Goal: Task Accomplishment & Management: Use online tool/utility

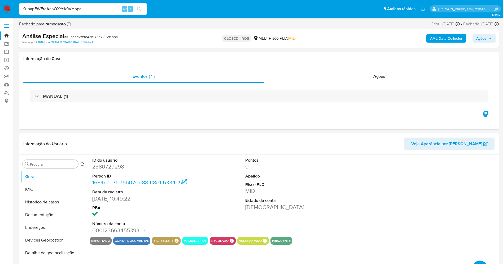
select select "10"
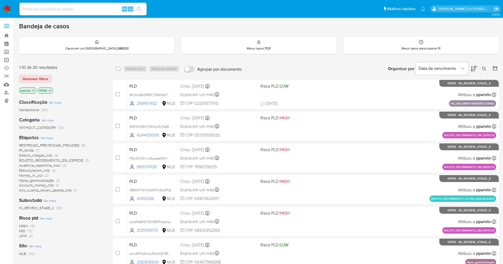
click at [5, 59] on link "Operações em massa" at bounding box center [31, 60] width 63 height 8
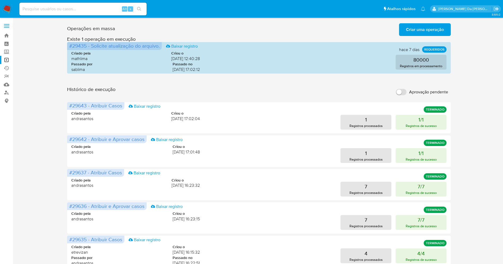
click at [426, 30] on span "Criar uma operação" at bounding box center [425, 30] width 38 height 12
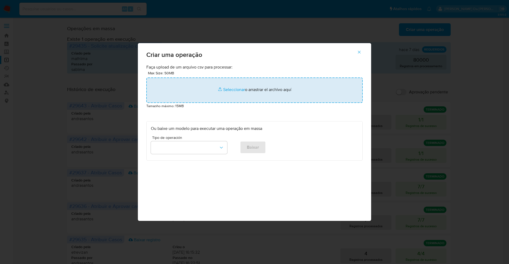
click at [236, 93] on input "file" at bounding box center [254, 90] width 216 height 25
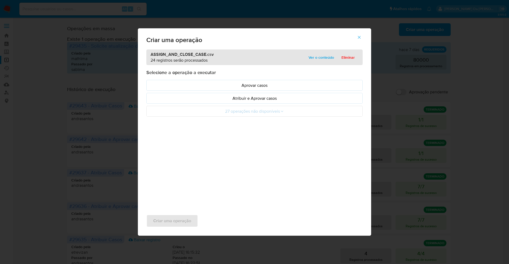
click at [320, 59] on span "Ver o conteúdo" at bounding box center [320, 57] width 25 height 7
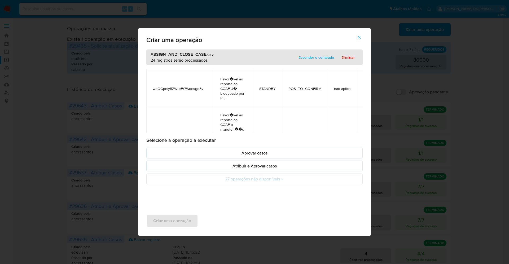
scroll to position [826, 0]
click at [256, 167] on p "Atribuir e Aprovar casos" at bounding box center [254, 166] width 207 height 6
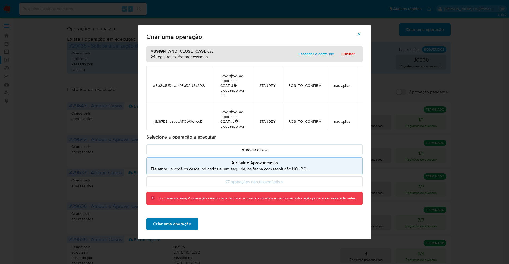
click at [188, 224] on span "Criar uma operação" at bounding box center [172, 225] width 38 height 12
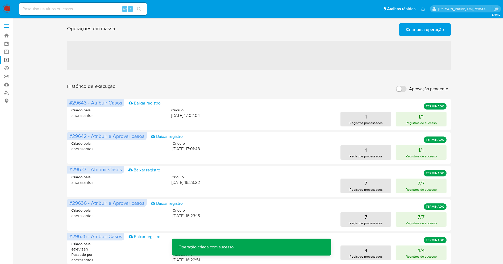
click at [413, 33] on span "Criar uma operação" at bounding box center [425, 30] width 38 height 12
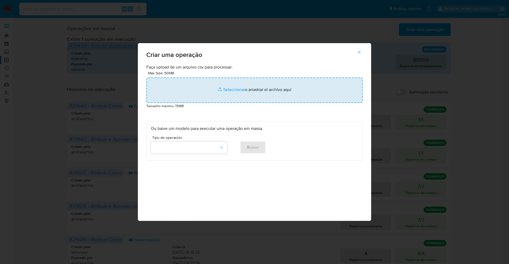
click at [237, 90] on input "file" at bounding box center [254, 90] width 216 height 25
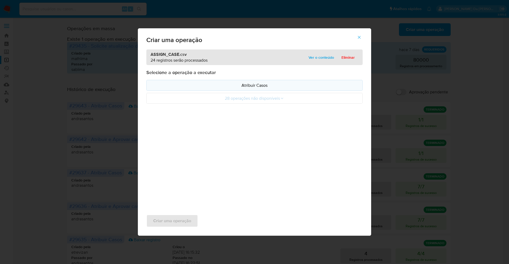
click at [257, 84] on p "Atribuir Casos" at bounding box center [254, 85] width 207 height 6
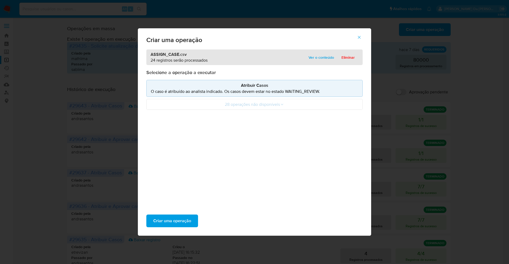
click at [317, 64] on div "ASSIGN_CASE.csv 24 registros serão processados Ver o conteúdo Eliminar" at bounding box center [254, 58] width 216 height 16
click at [317, 61] on span "Ver o conteúdo" at bounding box center [320, 57] width 25 height 7
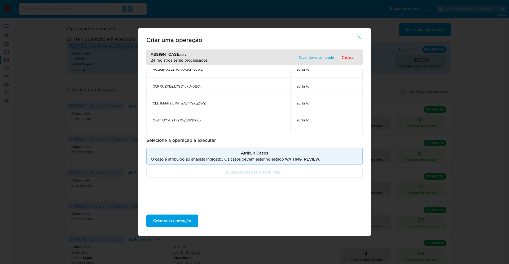
scroll to position [357, 0]
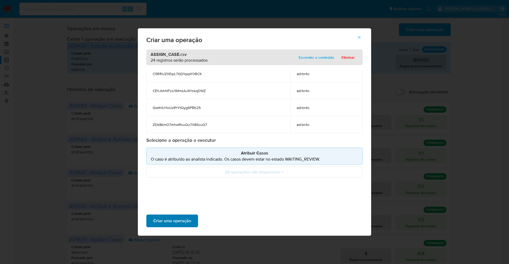
click at [182, 219] on span "Criar uma operação" at bounding box center [172, 221] width 38 height 12
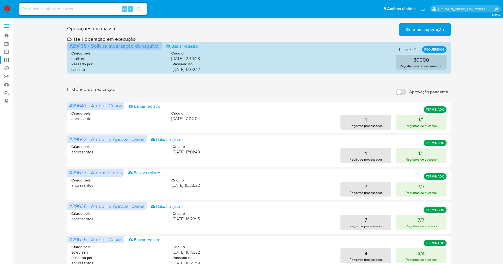
click at [403, 90] on input "Aprovação pendente" at bounding box center [401, 92] width 11 height 6
checkbox input "true"
